Goal: Find specific page/section: Find specific page/section

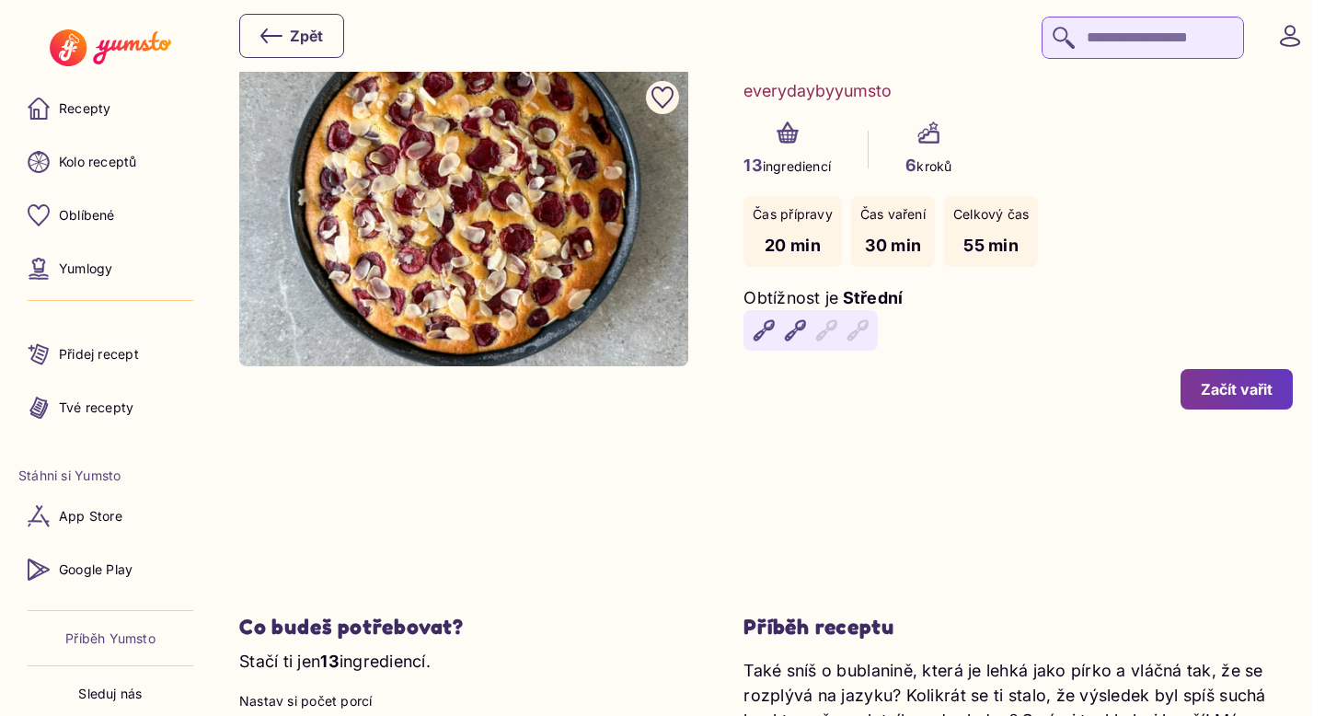
scroll to position [213, 0]
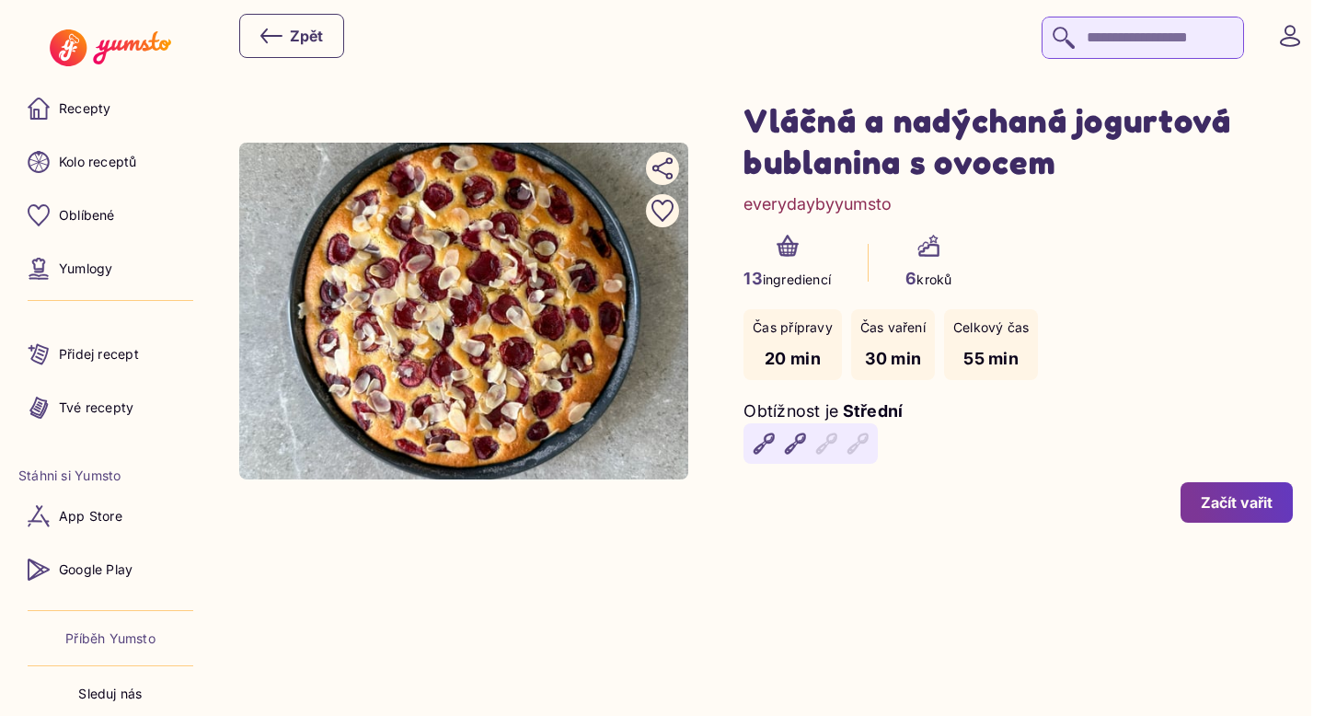
scroll to position [70, 0]
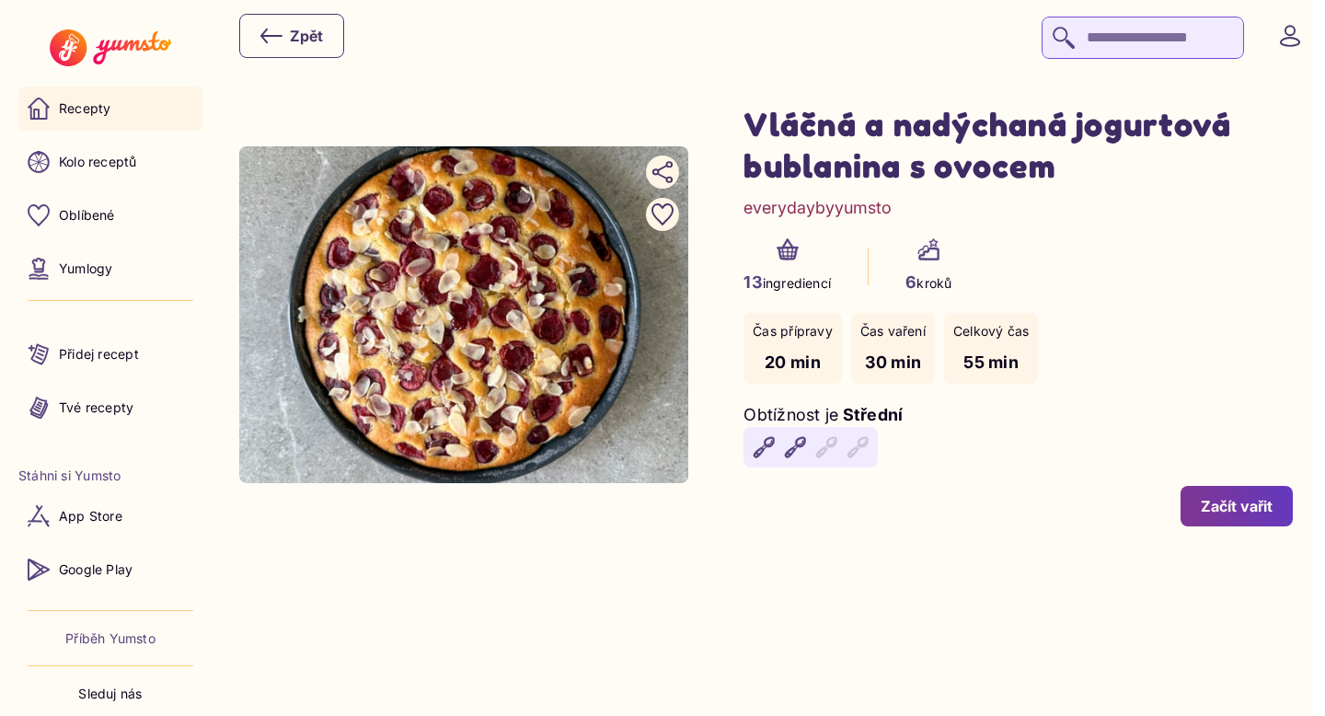
click at [127, 126] on link "Recepty" at bounding box center [110, 108] width 184 height 44
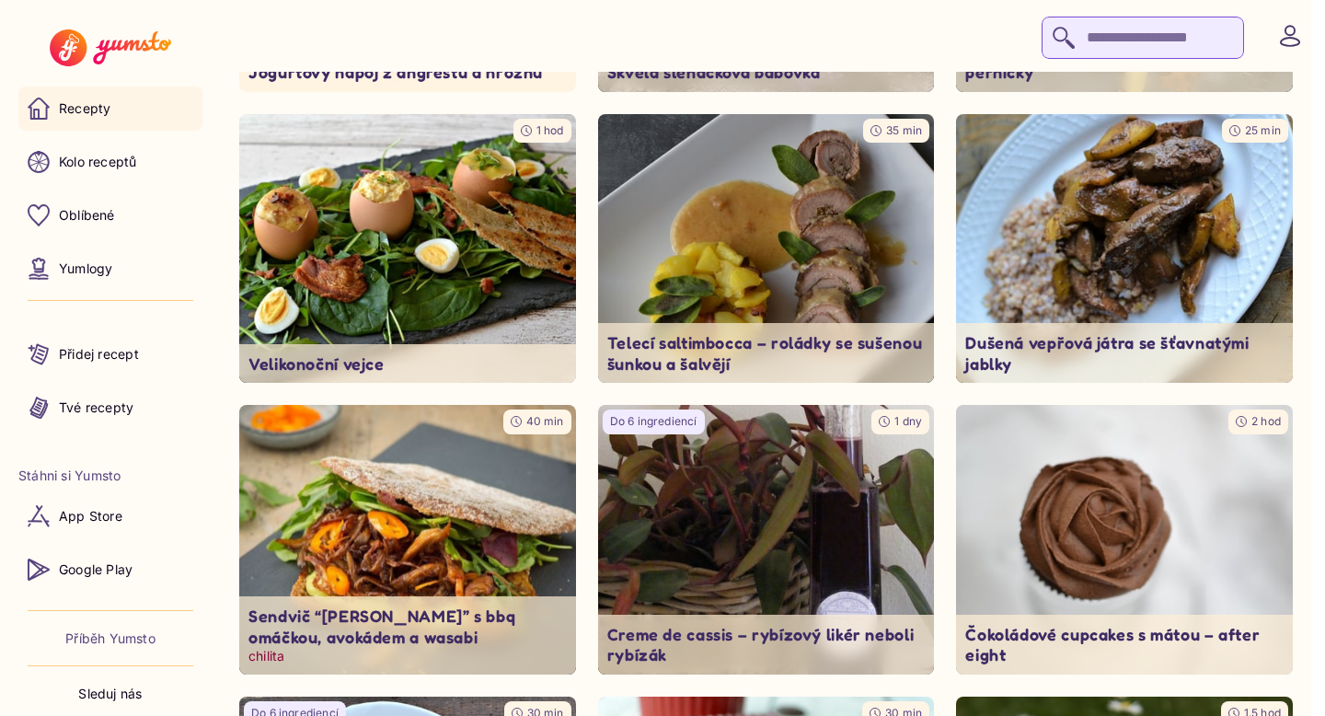
scroll to position [327, 0]
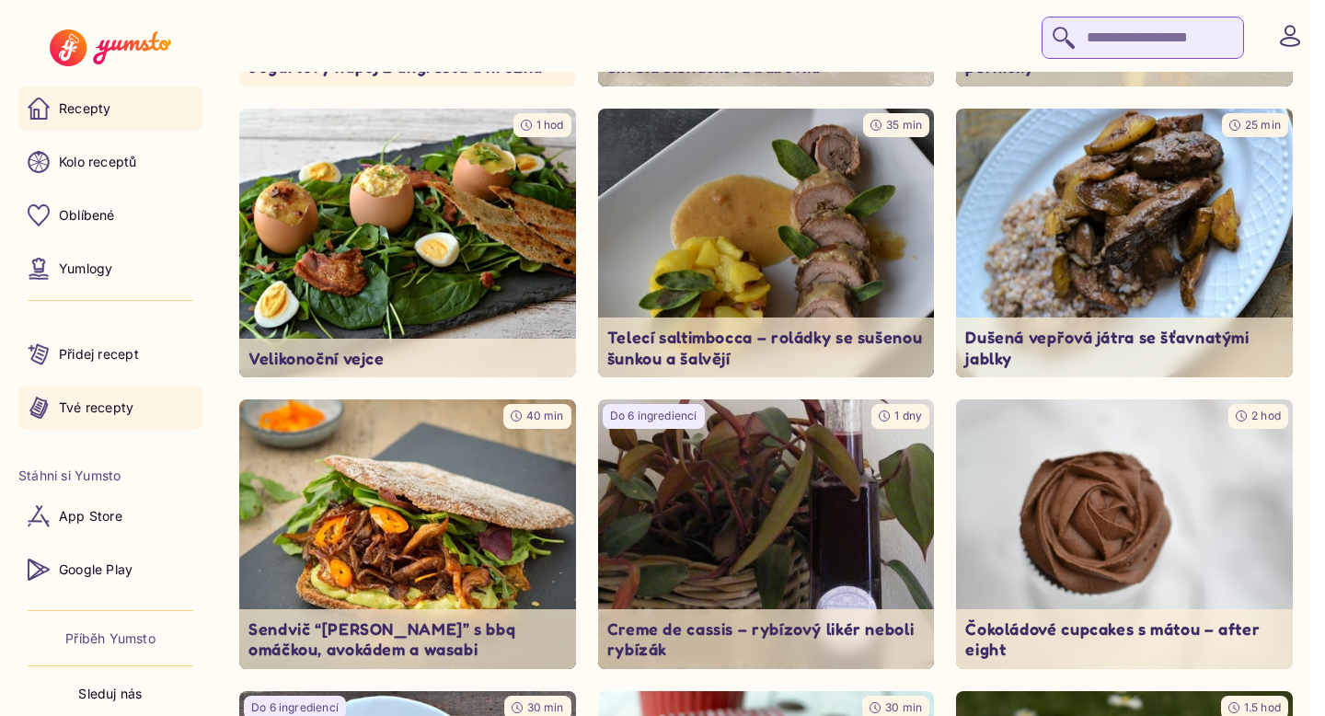
click at [157, 399] on link "Tvé recepty" at bounding box center [110, 407] width 184 height 44
